Goal: Information Seeking & Learning: Learn about a topic

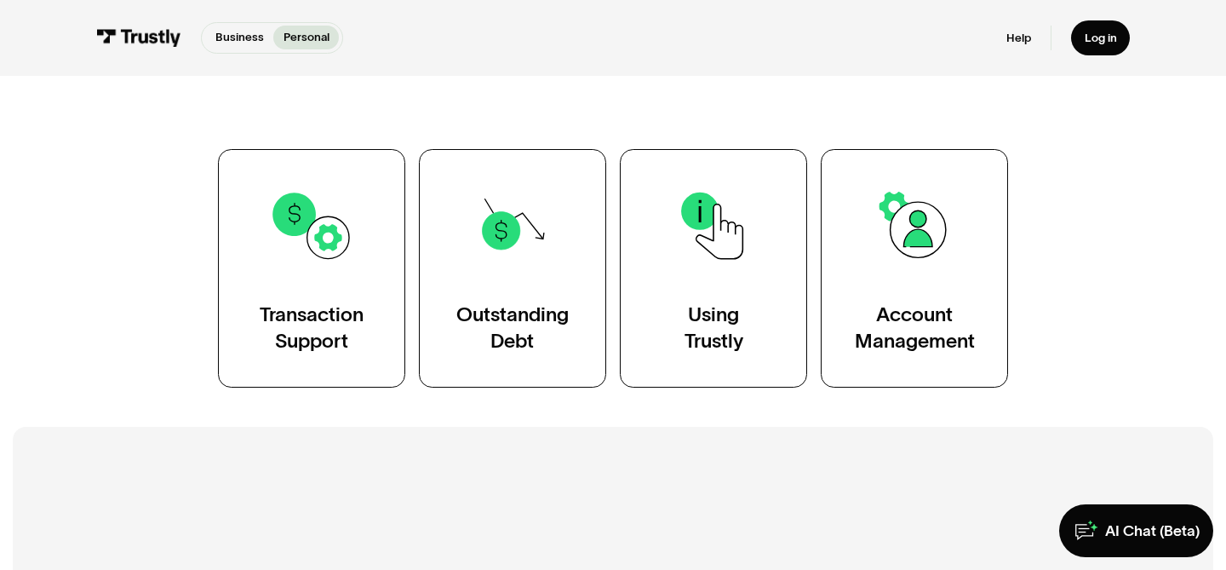
scroll to position [285, 0]
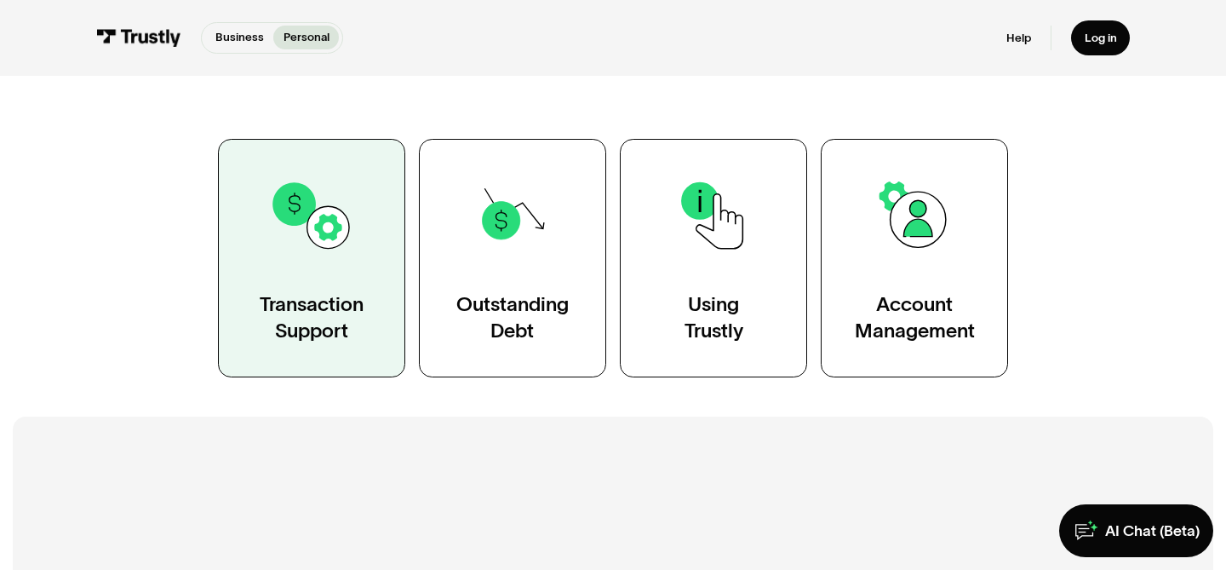
click at [305, 310] on div "Transaction Support" at bounding box center [312, 317] width 104 height 53
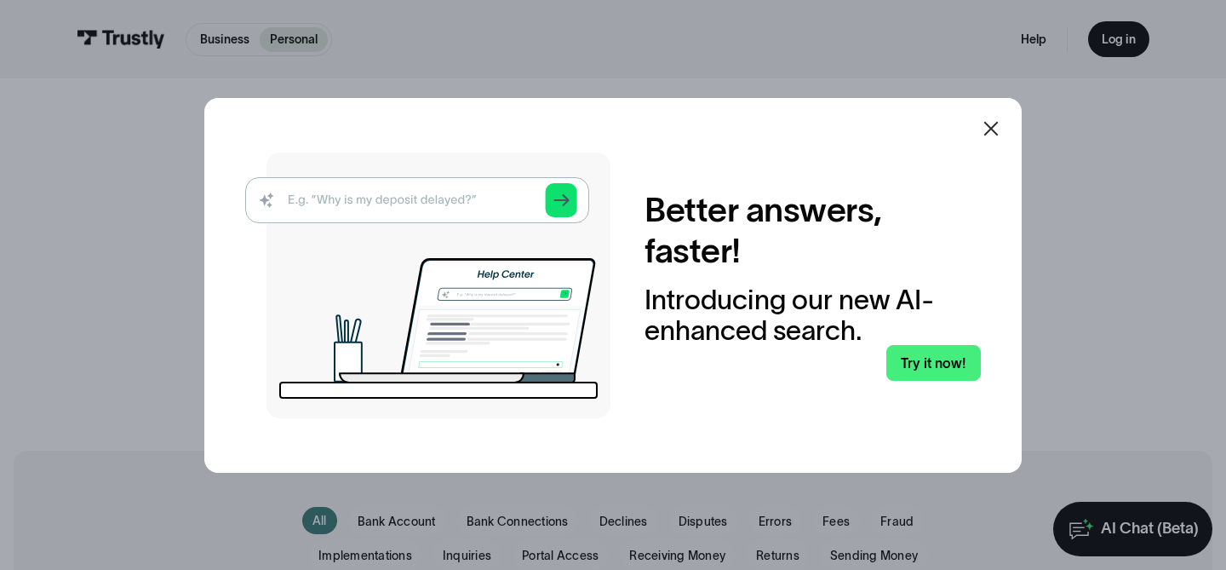
click at [992, 128] on icon at bounding box center [991, 128] width 20 height 20
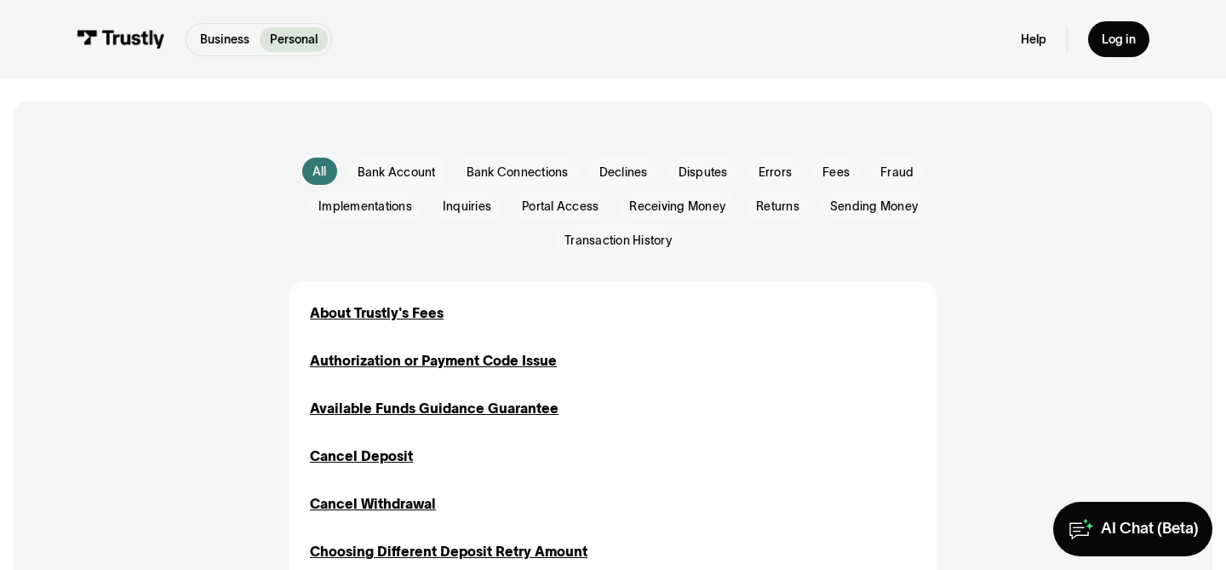
scroll to position [364, 0]
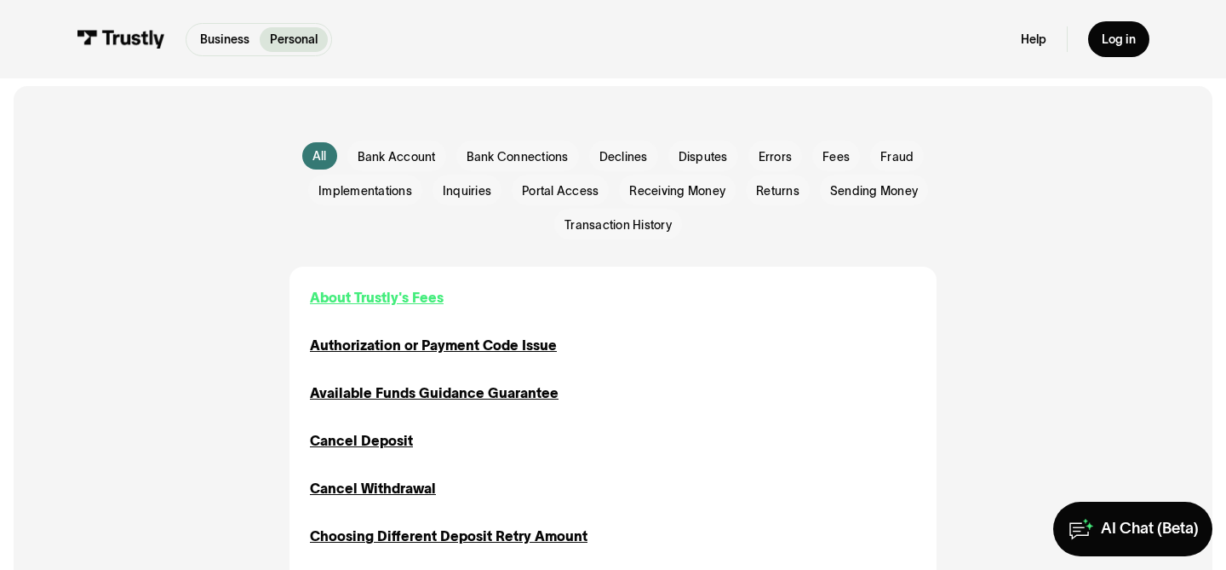
click at [377, 295] on div "About Trustly's Fees" at bounding box center [377, 297] width 134 height 20
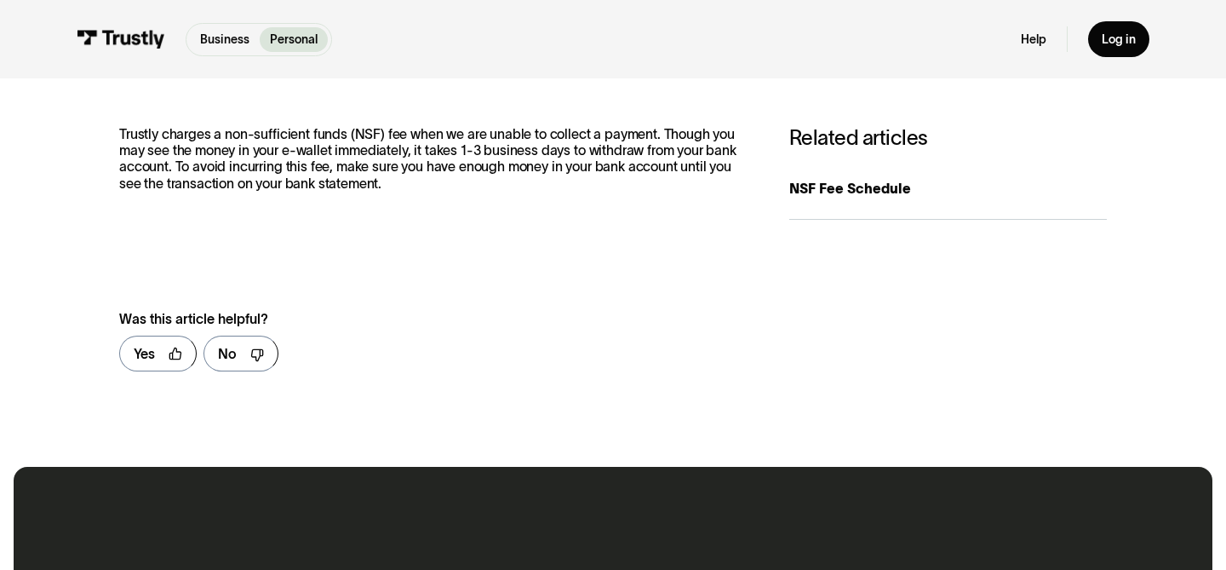
scroll to position [262, 0]
click at [845, 185] on div "NSF Fee Schedule" at bounding box center [948, 189] width 318 height 20
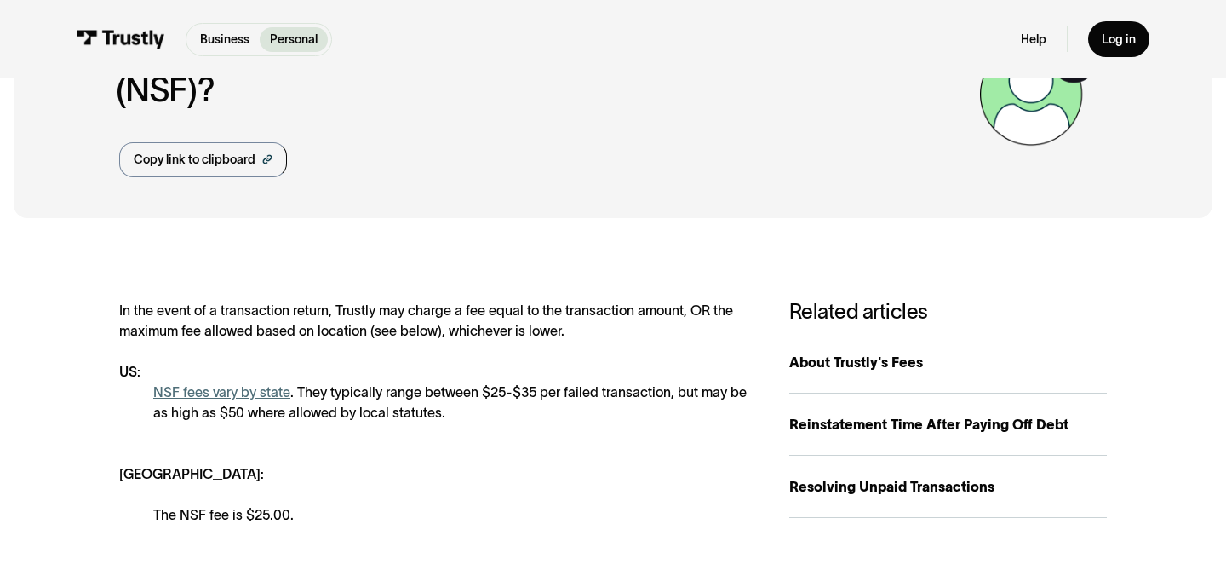
scroll to position [188, 0]
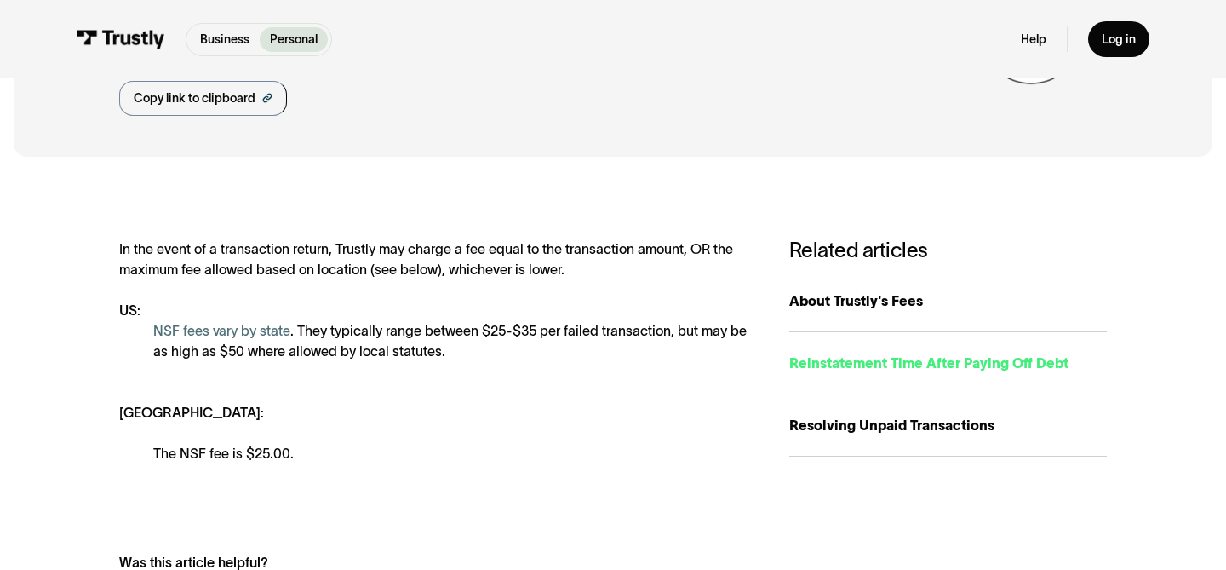
click at [925, 360] on div "Reinstatement Time After Paying Off Debt" at bounding box center [948, 362] width 318 height 20
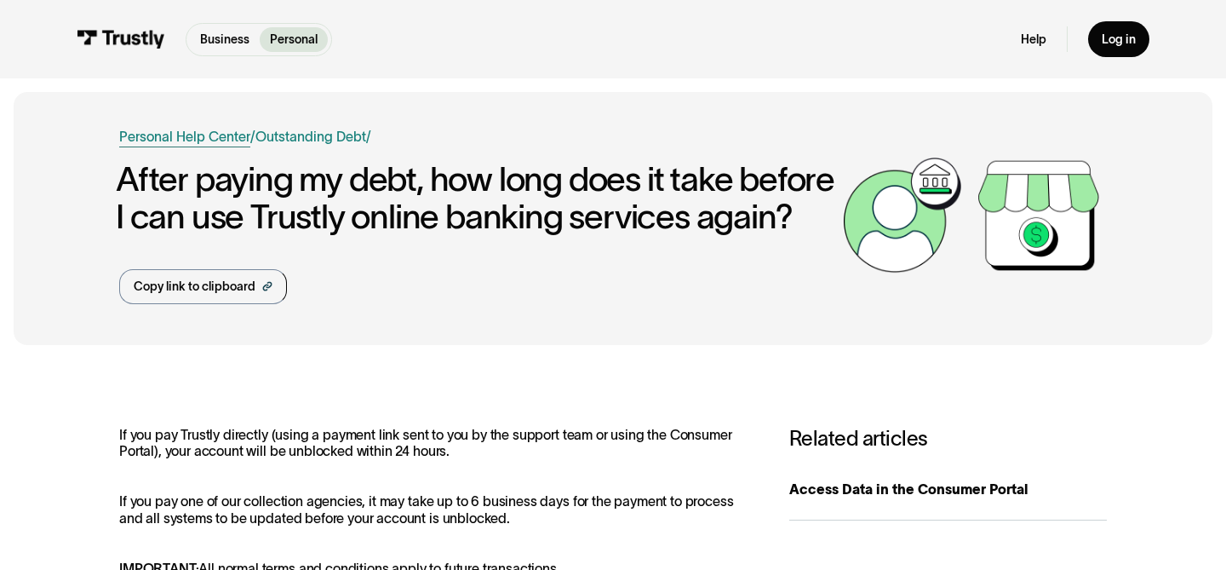
click at [189, 134] on link "Personal Help Center" at bounding box center [184, 136] width 131 height 20
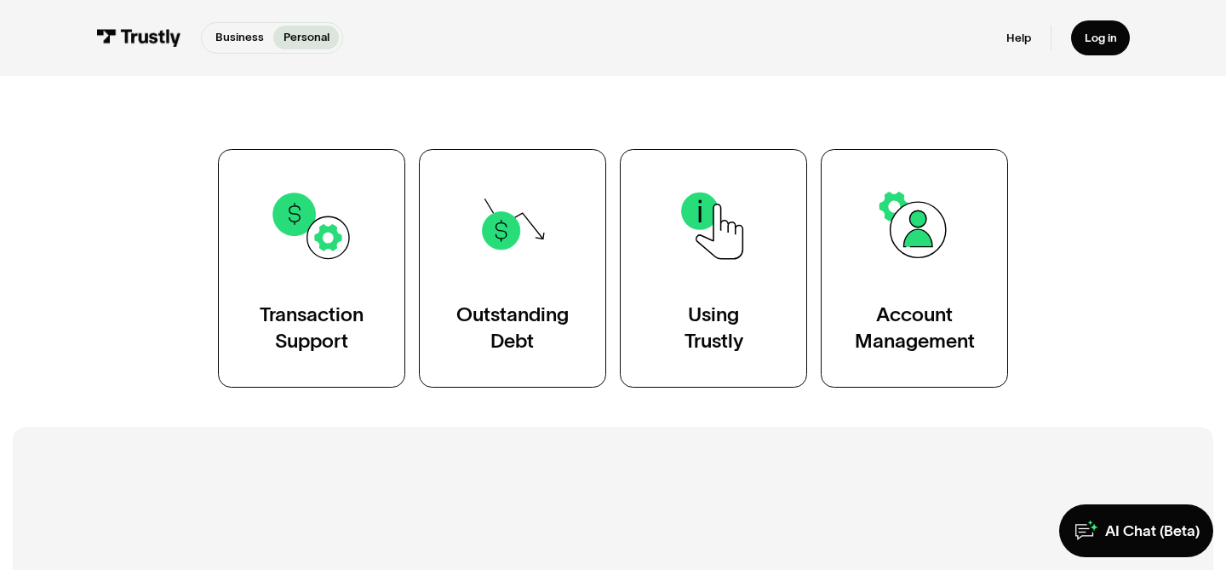
scroll to position [278, 0]
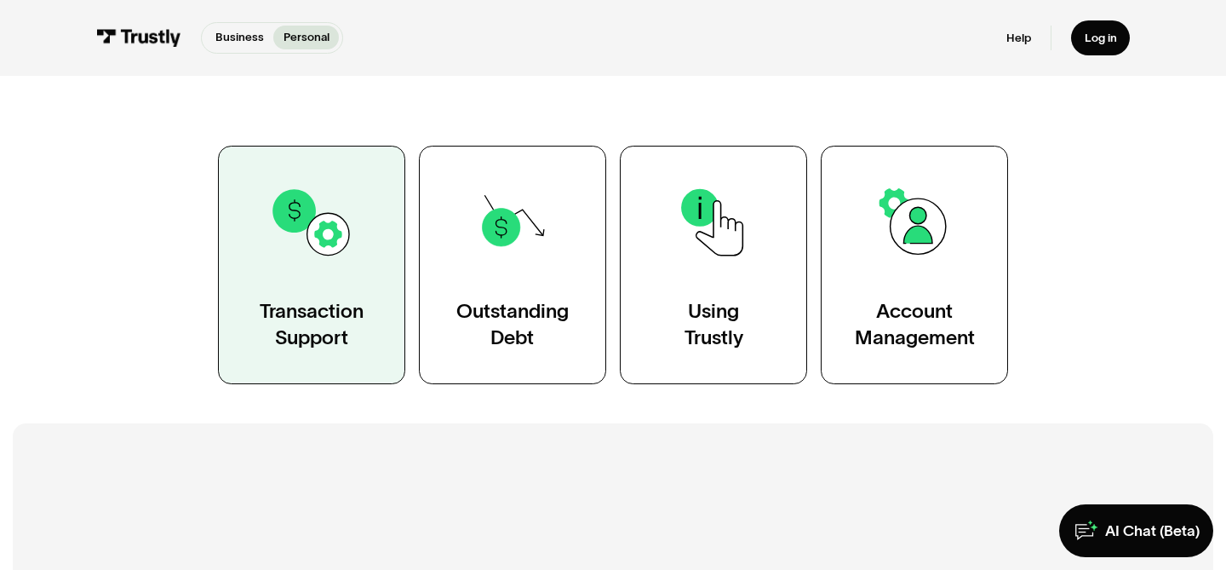
click at [310, 324] on div "Transaction Support" at bounding box center [312, 324] width 104 height 53
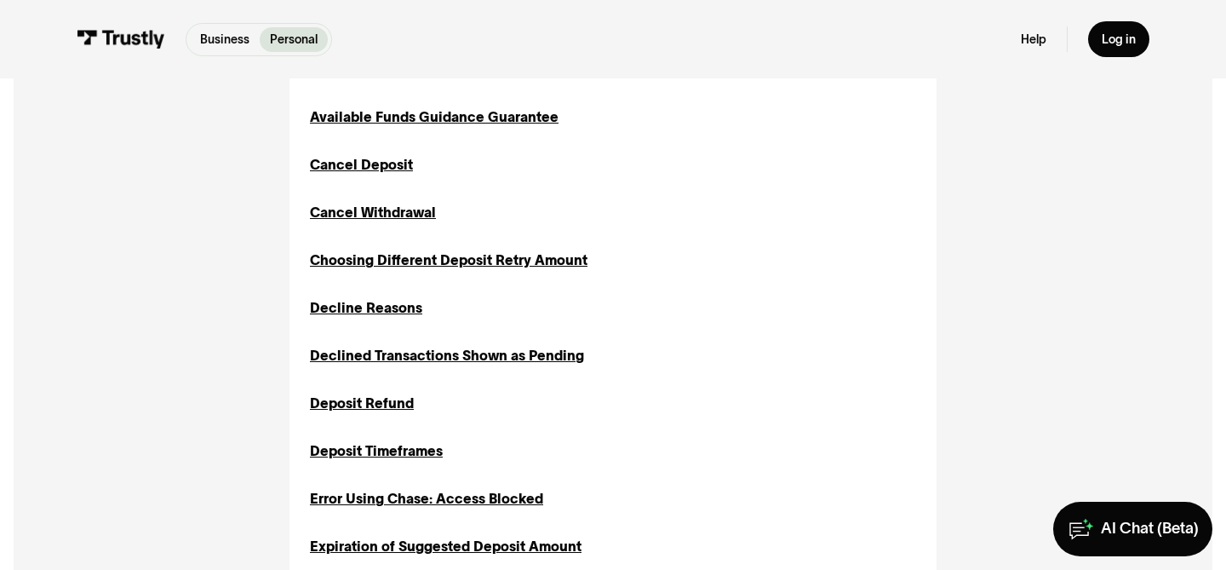
scroll to position [671, 0]
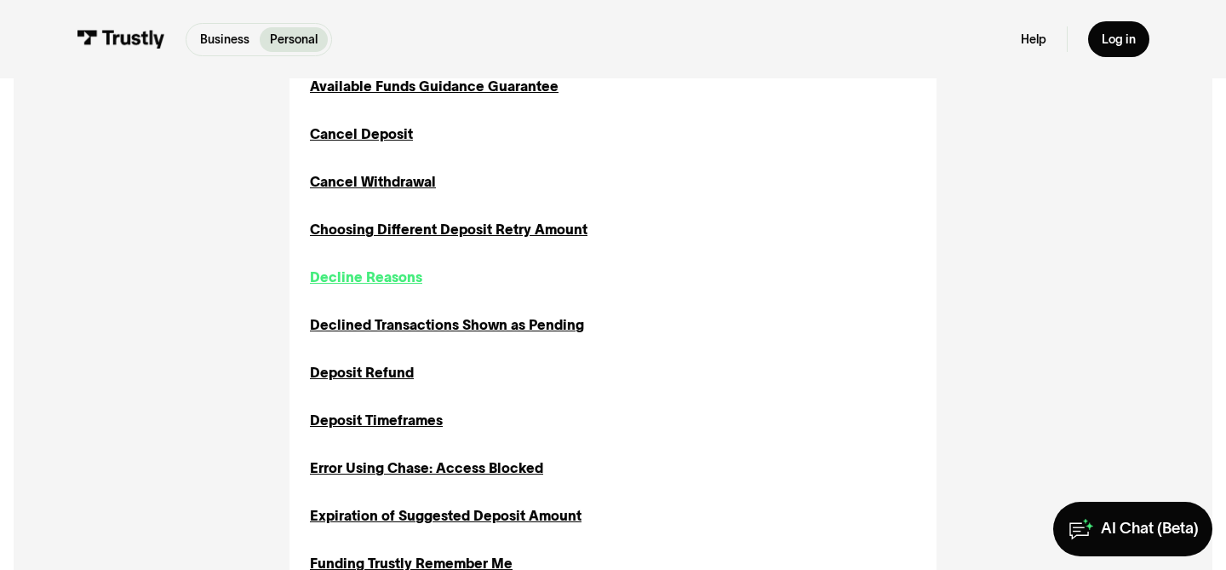
click at [372, 279] on div "Decline Reasons" at bounding box center [366, 276] width 112 height 20
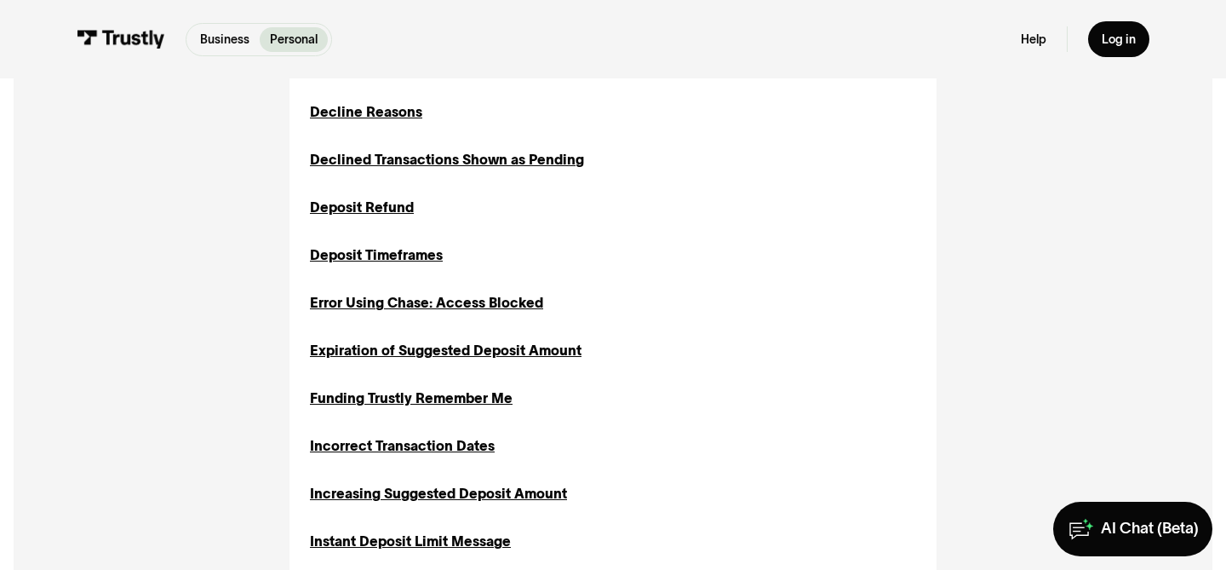
scroll to position [838, 0]
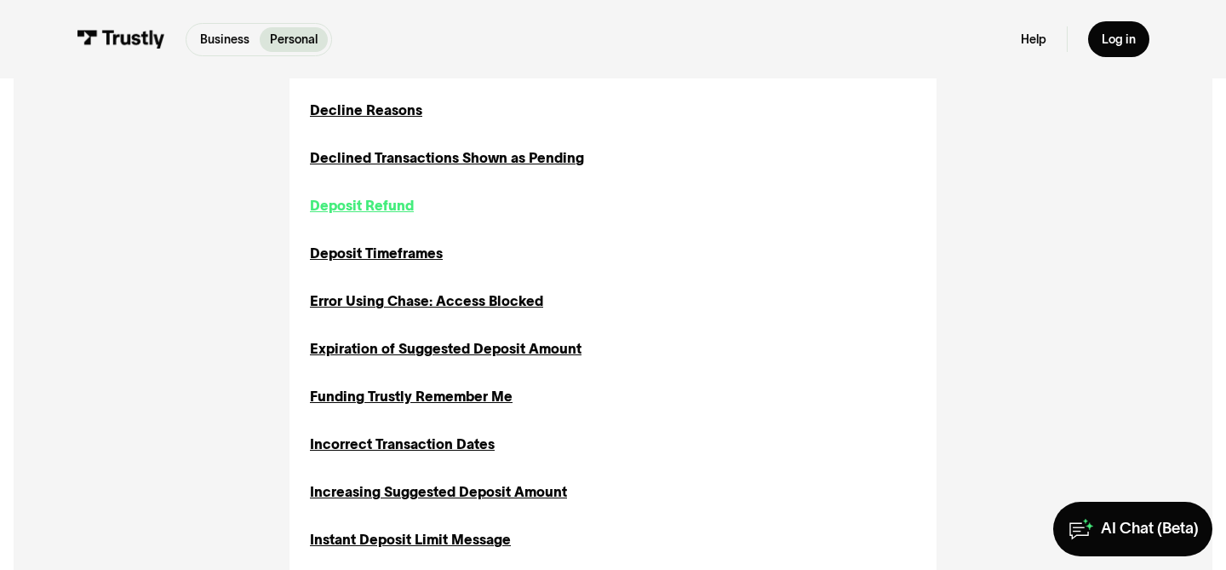
click at [359, 208] on div "Deposit Refund" at bounding box center [362, 205] width 104 height 20
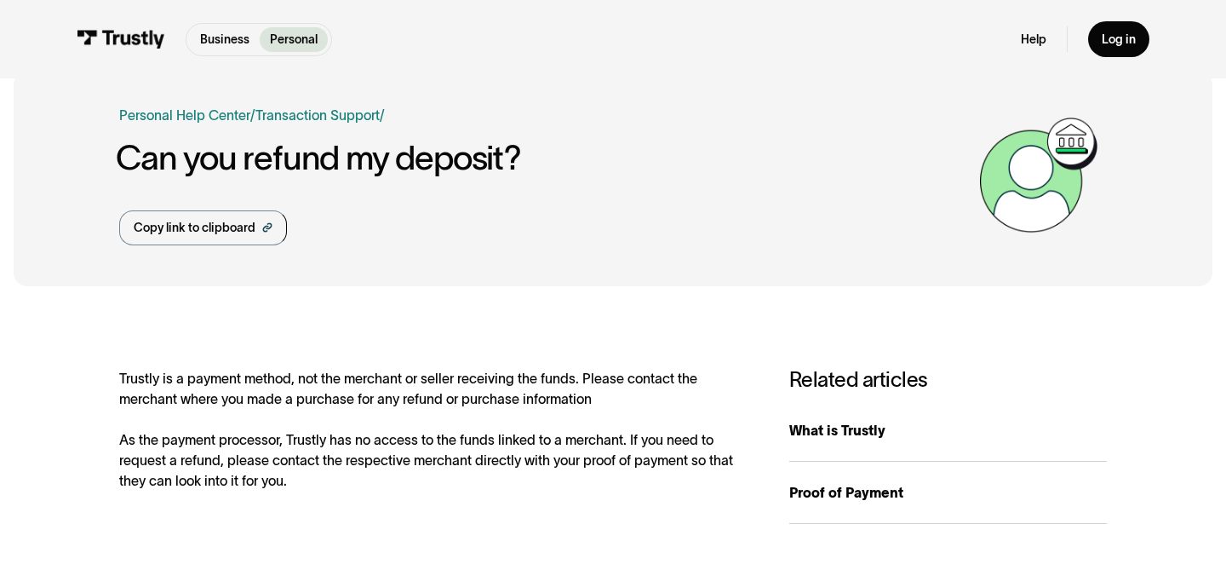
scroll to position [9, 0]
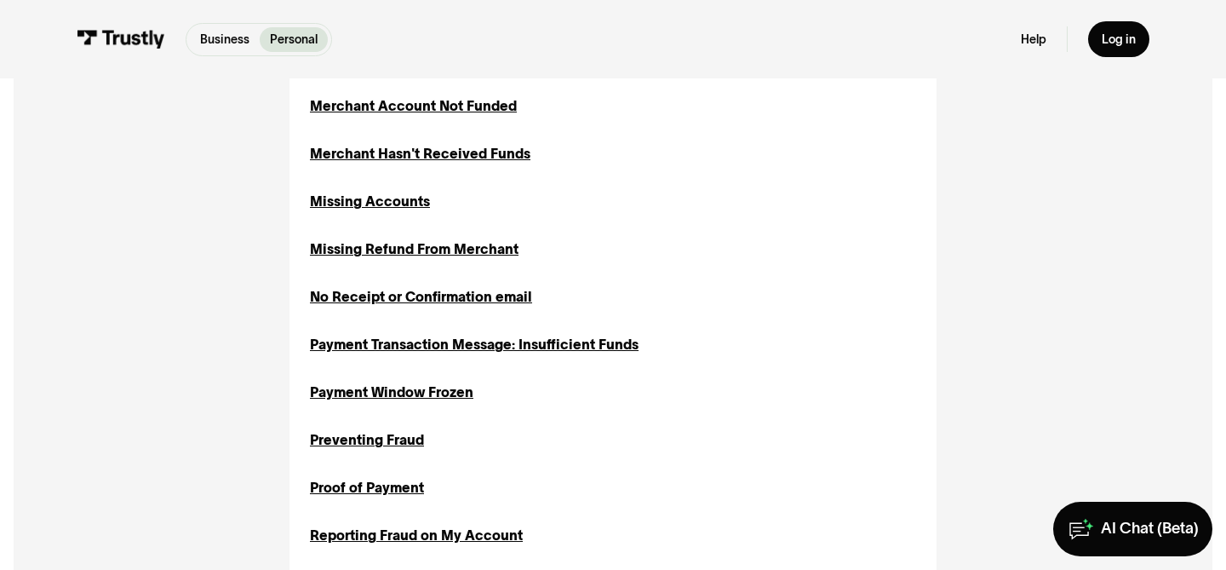
scroll to position [1352, 0]
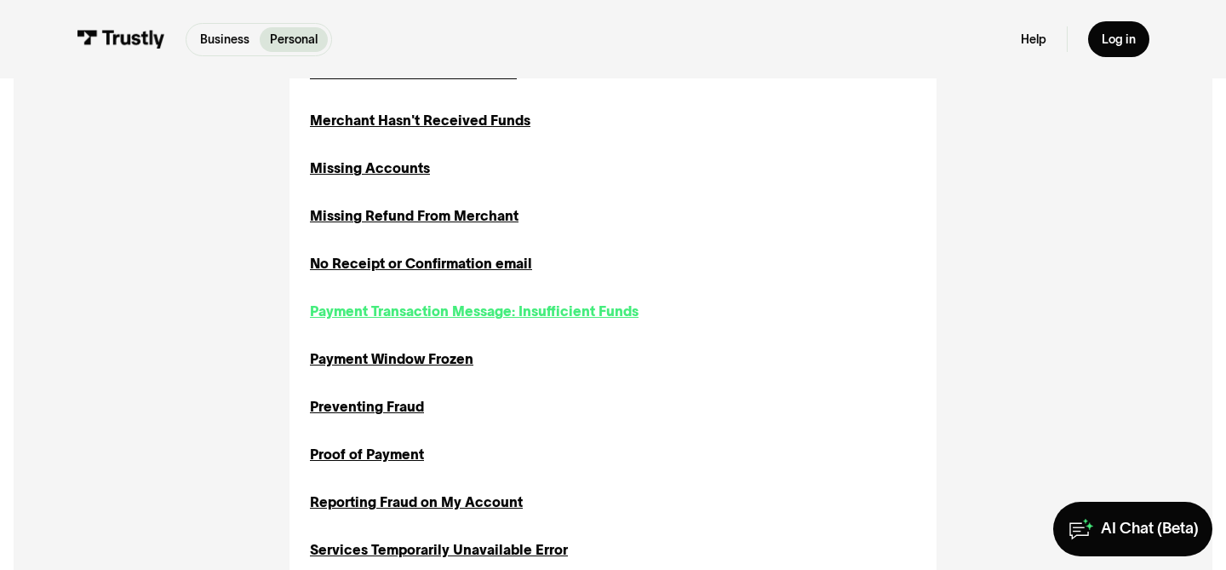
click at [449, 304] on div "Payment Transaction Message: Insufficient Funds" at bounding box center [474, 311] width 329 height 20
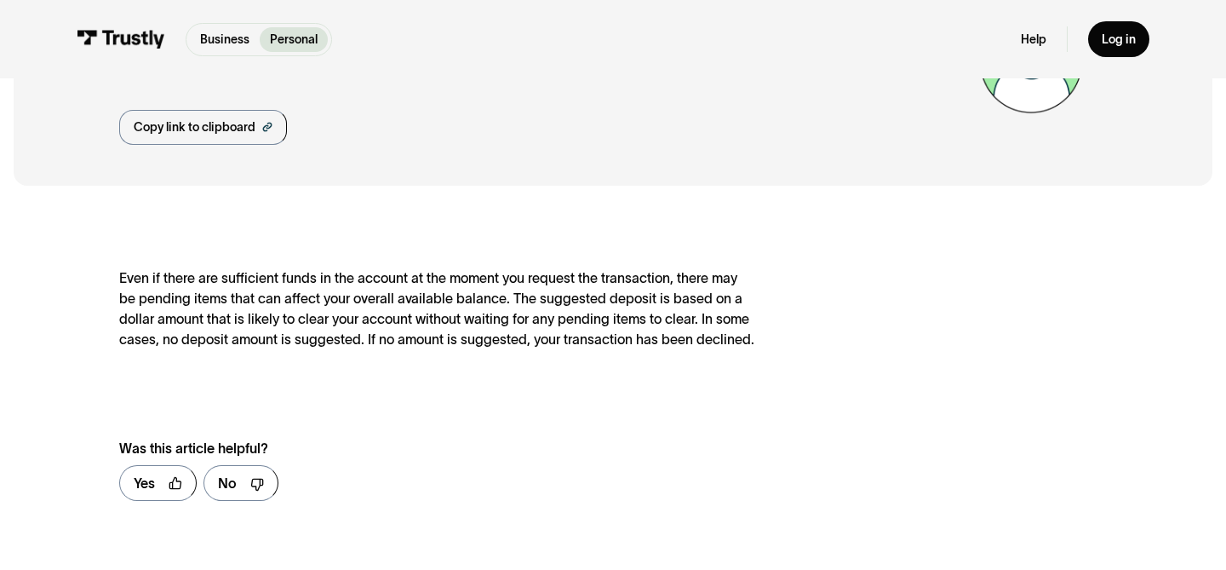
scroll to position [152, 0]
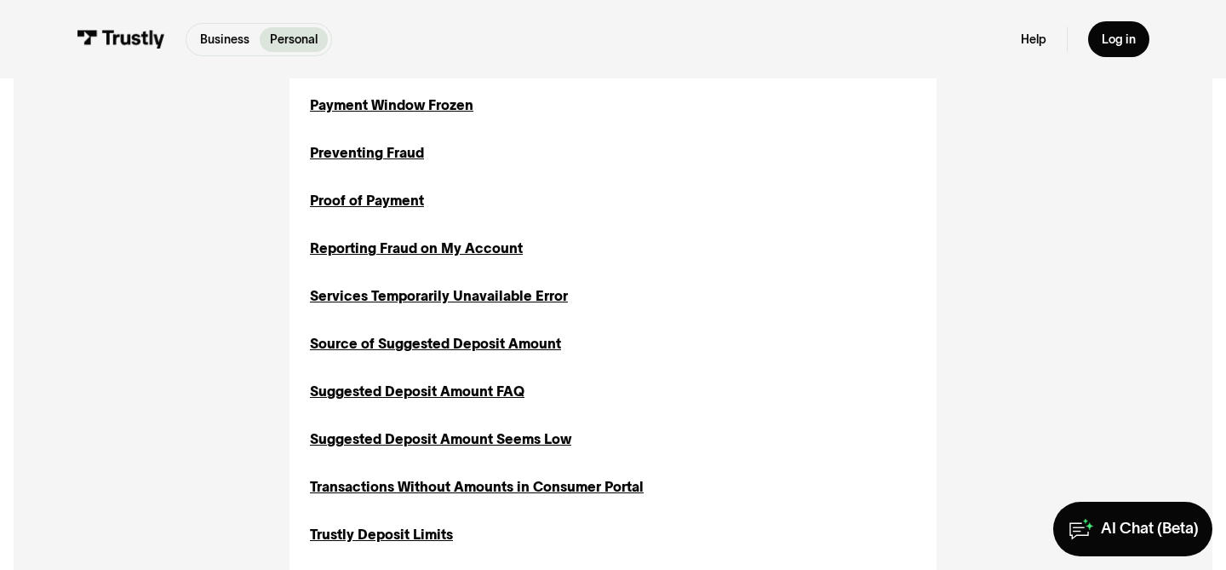
scroll to position [1605, 0]
